Goal: Information Seeking & Learning: Compare options

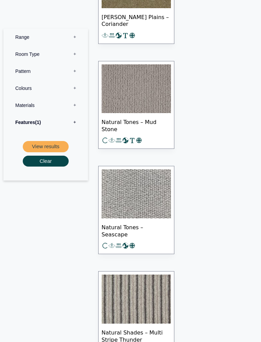
scroll to position [8717, 0]
click at [140, 93] on img at bounding box center [136, 88] width 69 height 49
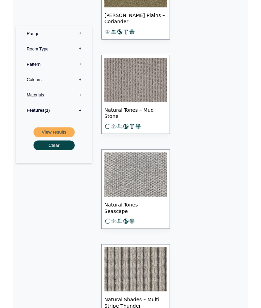
scroll to position [8736, 0]
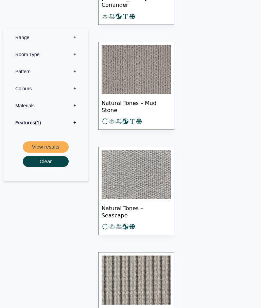
click at [150, 263] on img at bounding box center [136, 279] width 69 height 49
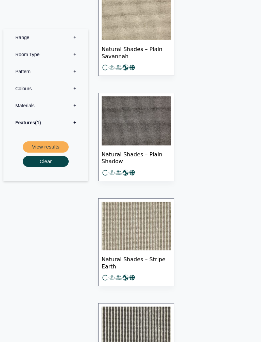
scroll to position [10369, 0]
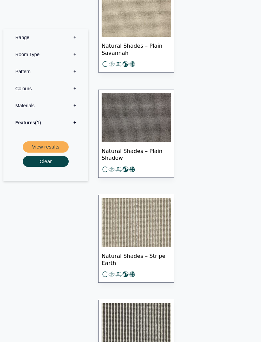
click at [160, 221] on img at bounding box center [136, 222] width 69 height 49
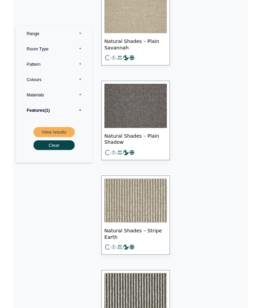
scroll to position [10388, 0]
